Goal: Navigation & Orientation: Find specific page/section

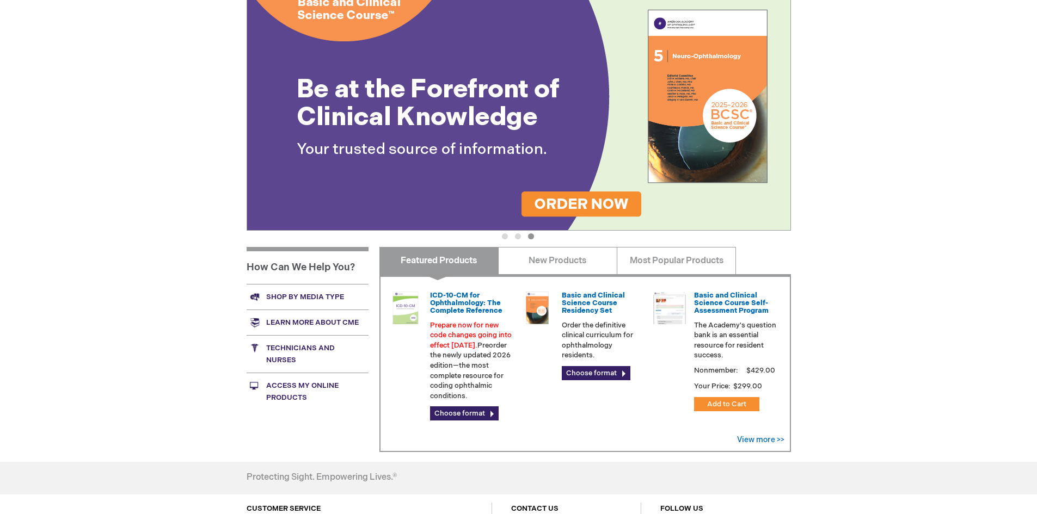
scroll to position [143, 0]
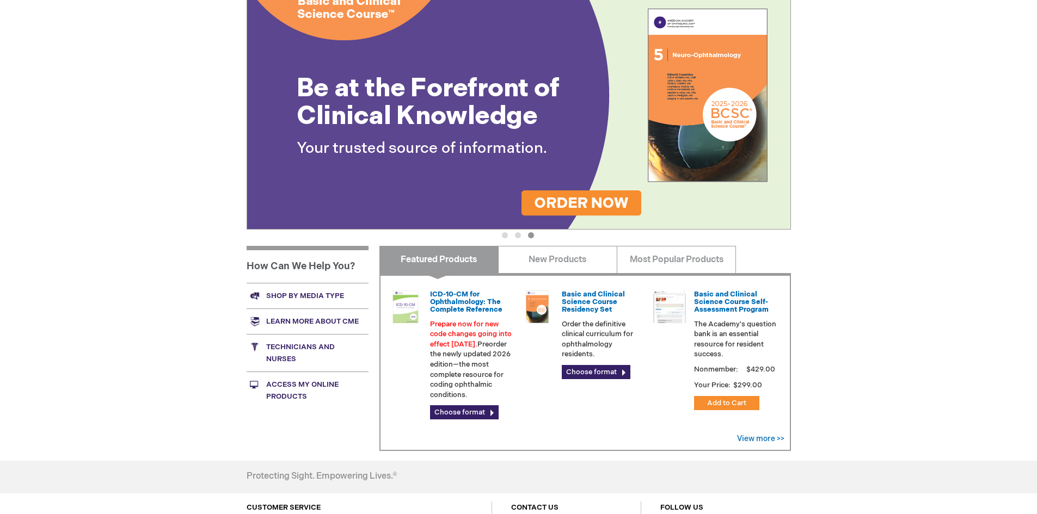
click at [300, 292] on link "Shop by media type" at bounding box center [308, 296] width 122 height 26
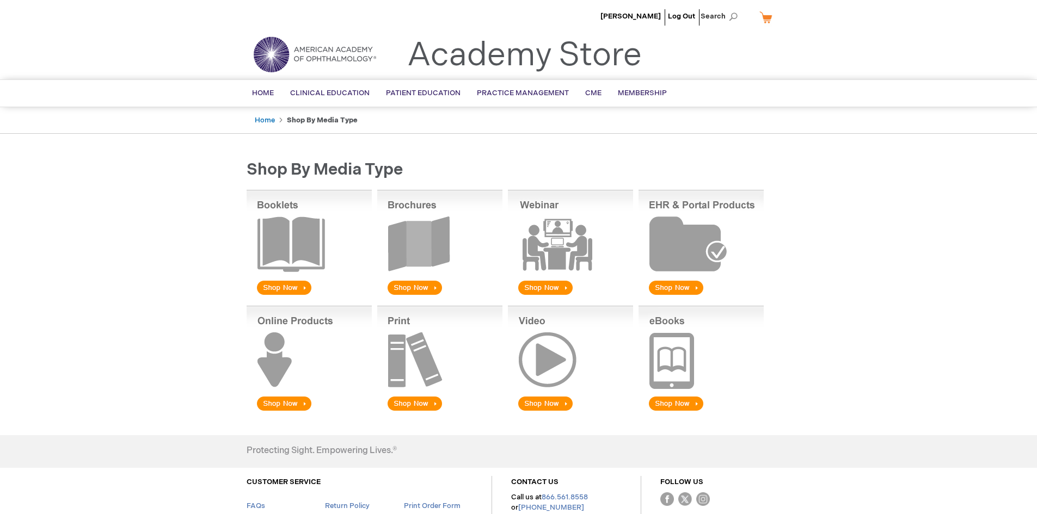
click at [594, 225] on img at bounding box center [570, 243] width 125 height 107
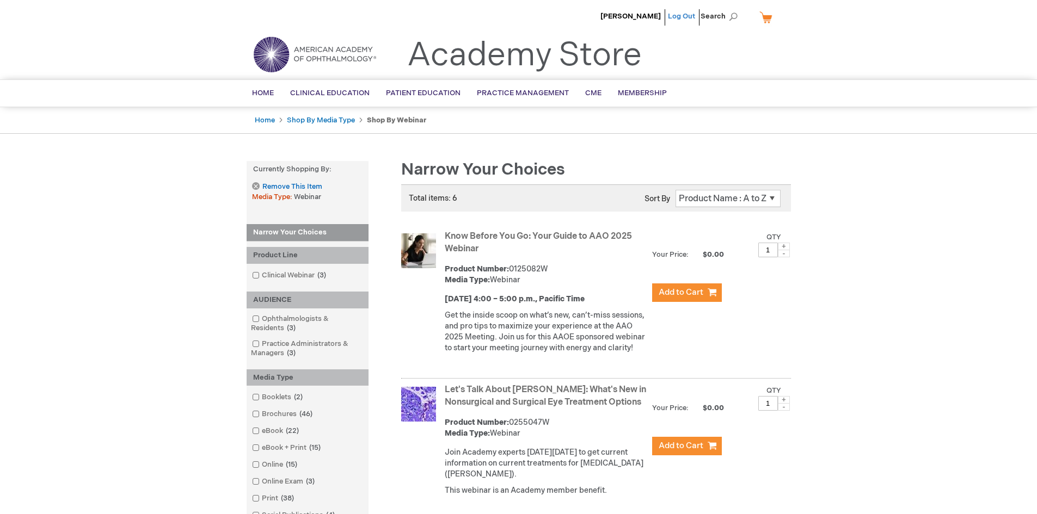
click at [676, 17] on link "Log Out" at bounding box center [681, 16] width 27 height 9
